Goal: Task Accomplishment & Management: Use online tool/utility

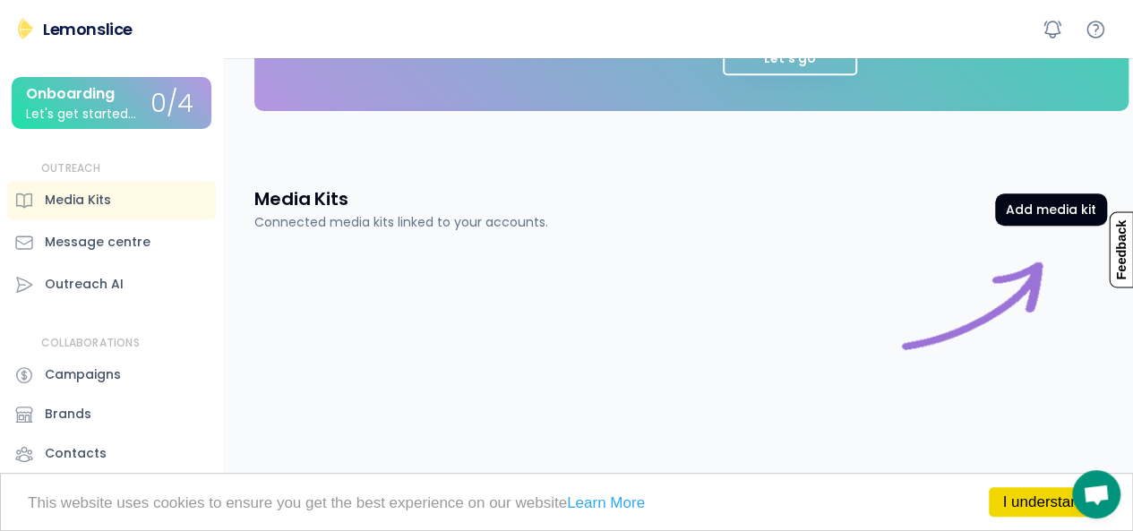
scroll to position [602, 0]
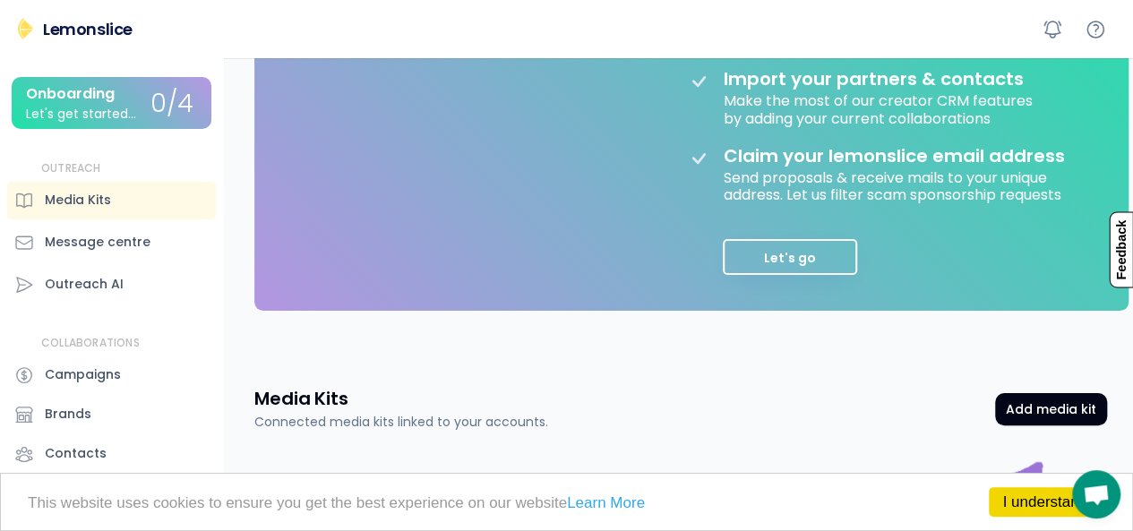
click at [821, 258] on button "Let's go" at bounding box center [789, 257] width 134 height 36
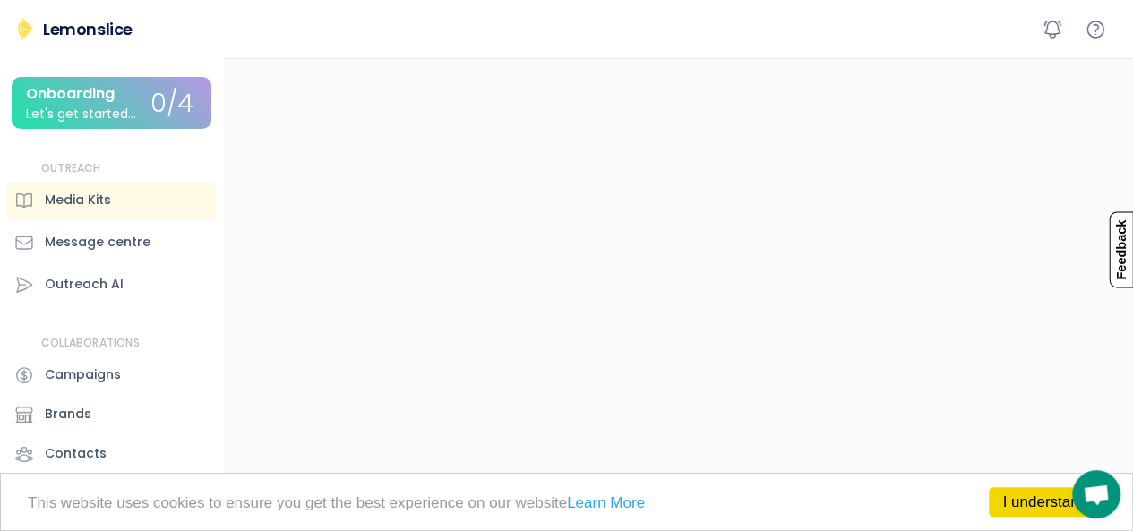
scroll to position [25, 0]
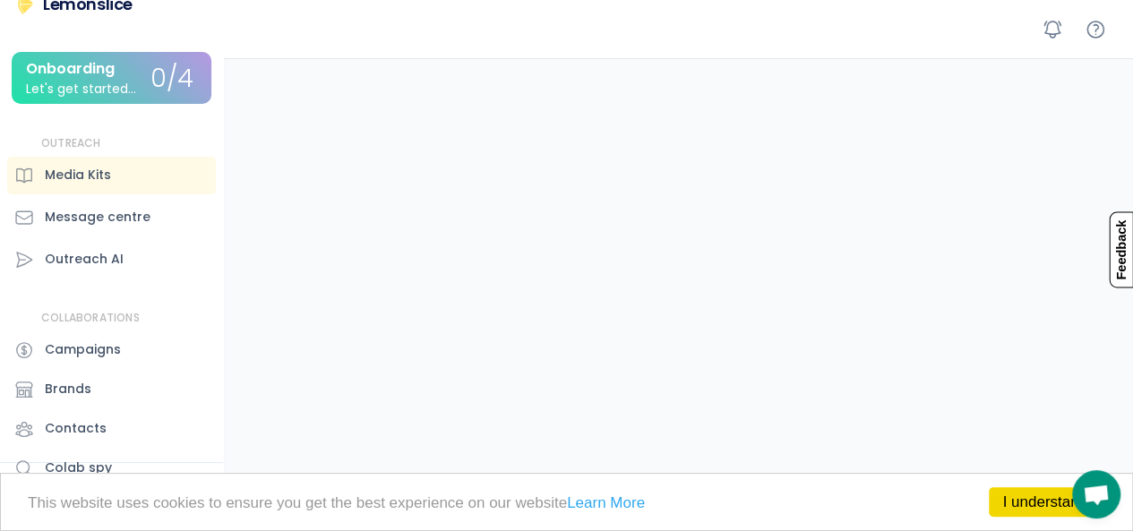
click at [153, 244] on div "Outreach AI" at bounding box center [111, 260] width 209 height 38
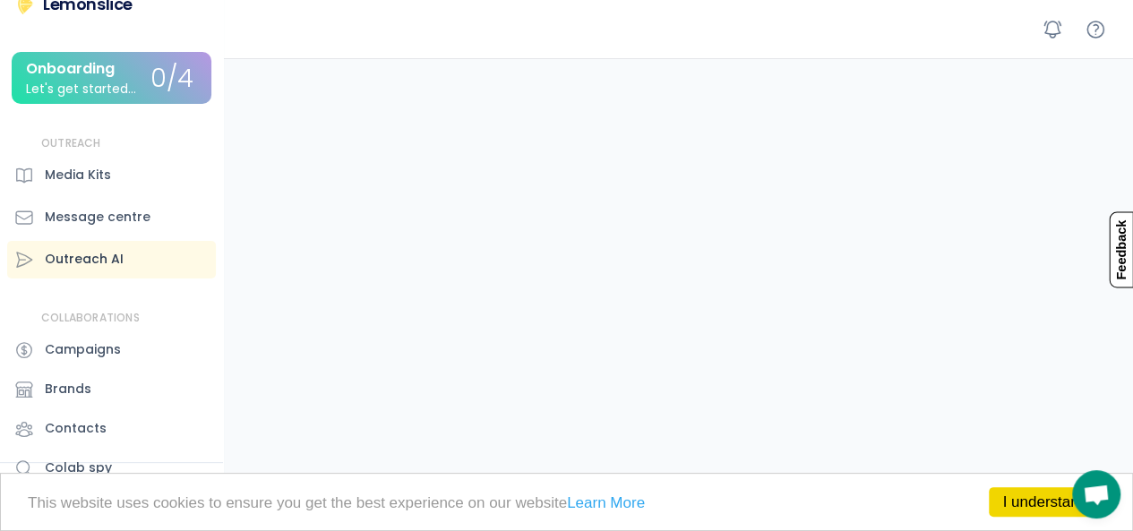
click at [128, 90] on div "Let's get started..." at bounding box center [81, 88] width 110 height 13
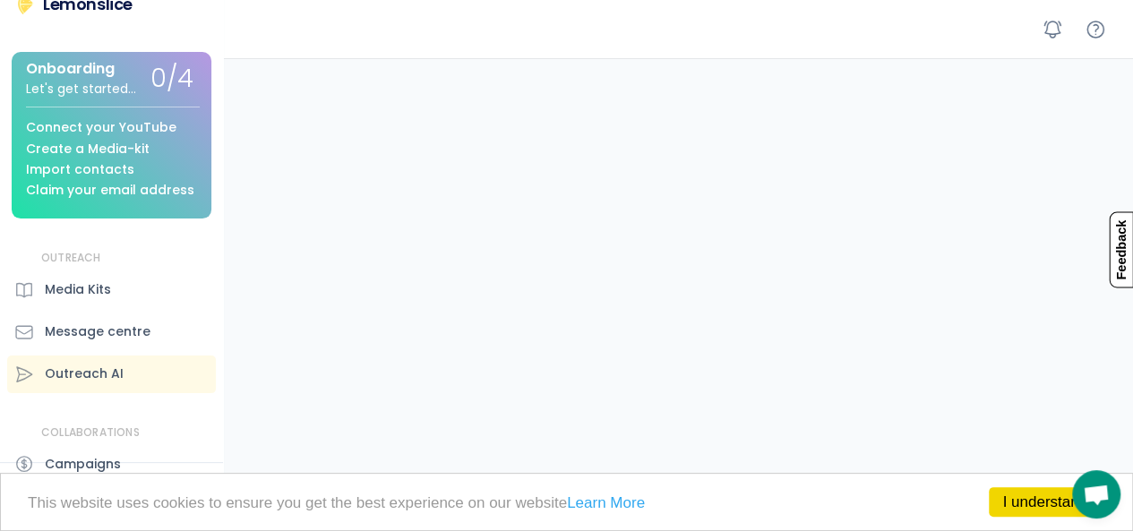
click at [122, 150] on div "Create a Media-kit" at bounding box center [88, 148] width 124 height 13
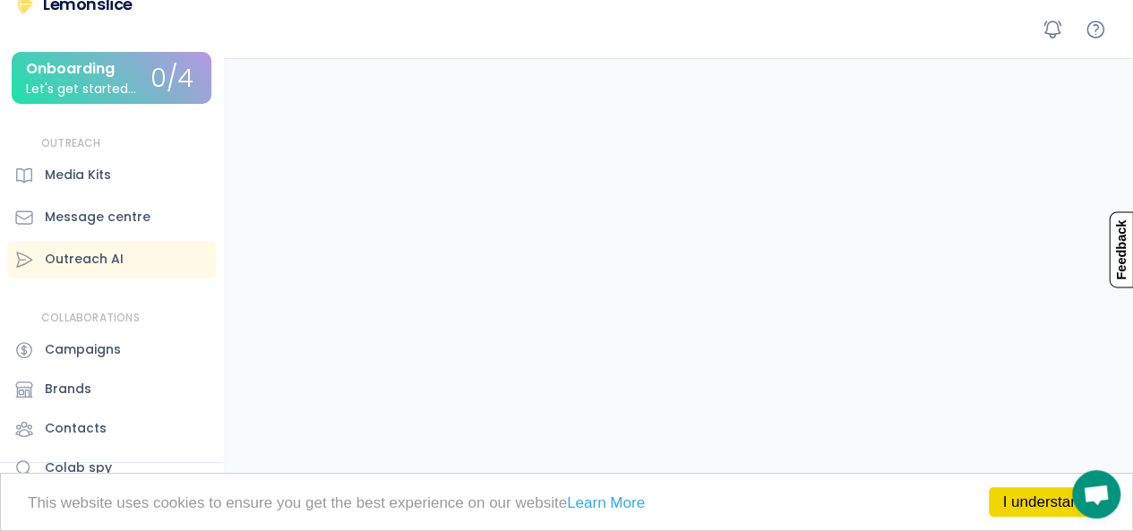
click at [175, 87] on div "0/4" at bounding box center [171, 79] width 43 height 28
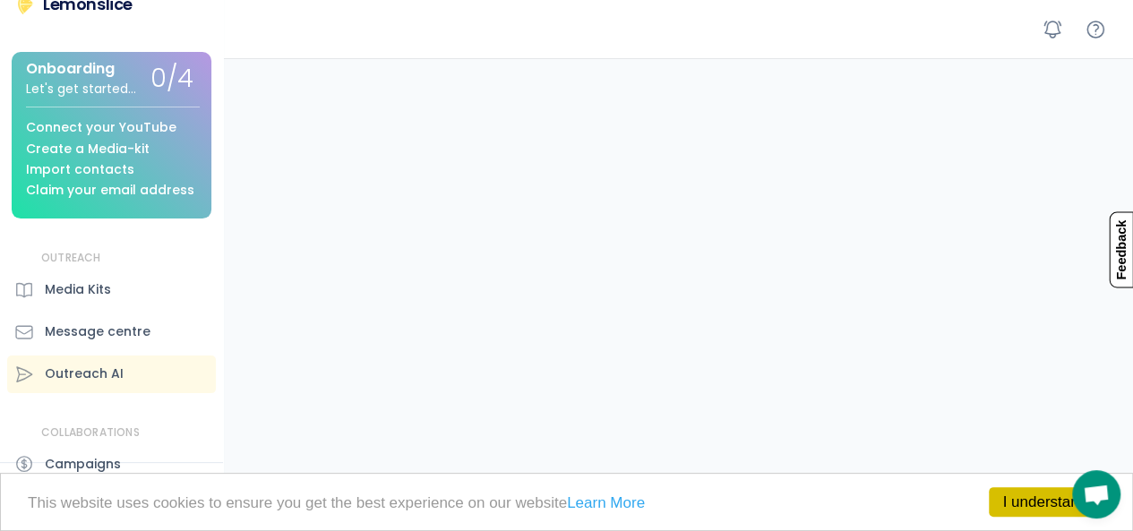
click at [1008, 512] on link "I understand!" at bounding box center [1046, 502] width 116 height 30
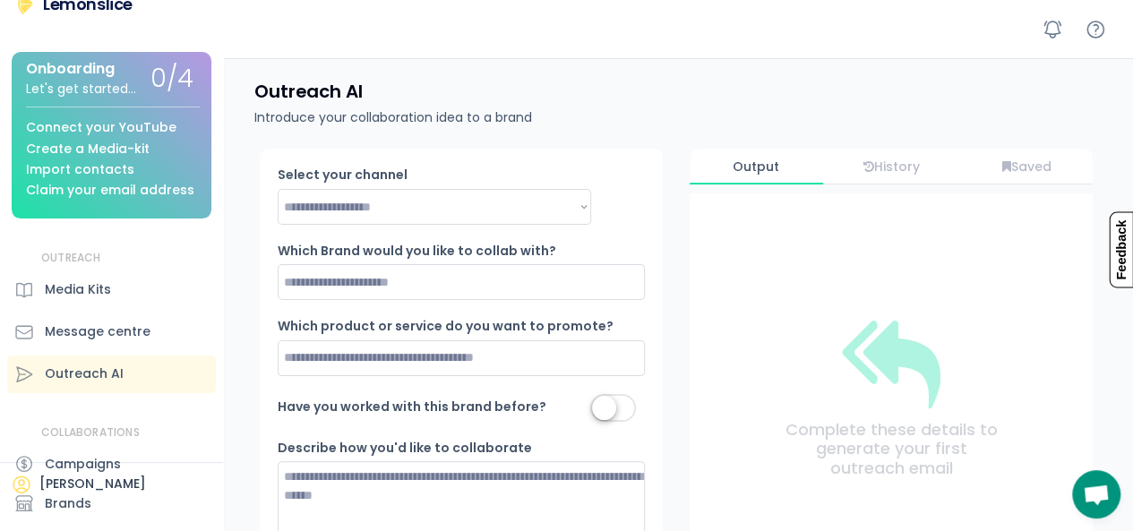
click at [159, 299] on div "Media Kits" at bounding box center [111, 290] width 209 height 38
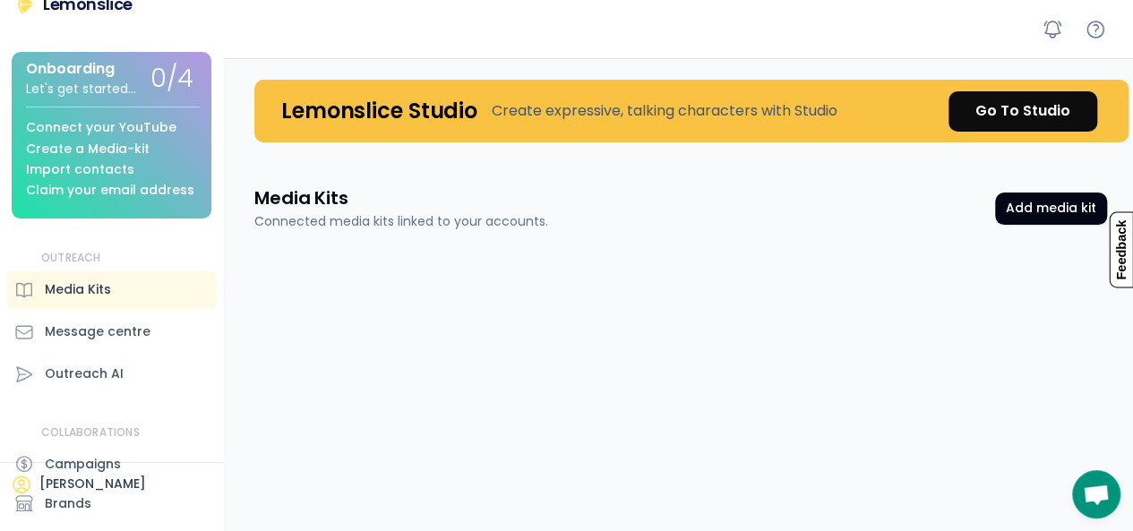
click at [1026, 118] on div "Go To Studio" at bounding box center [1022, 110] width 95 height 21
